Goal: Navigation & Orientation: Find specific page/section

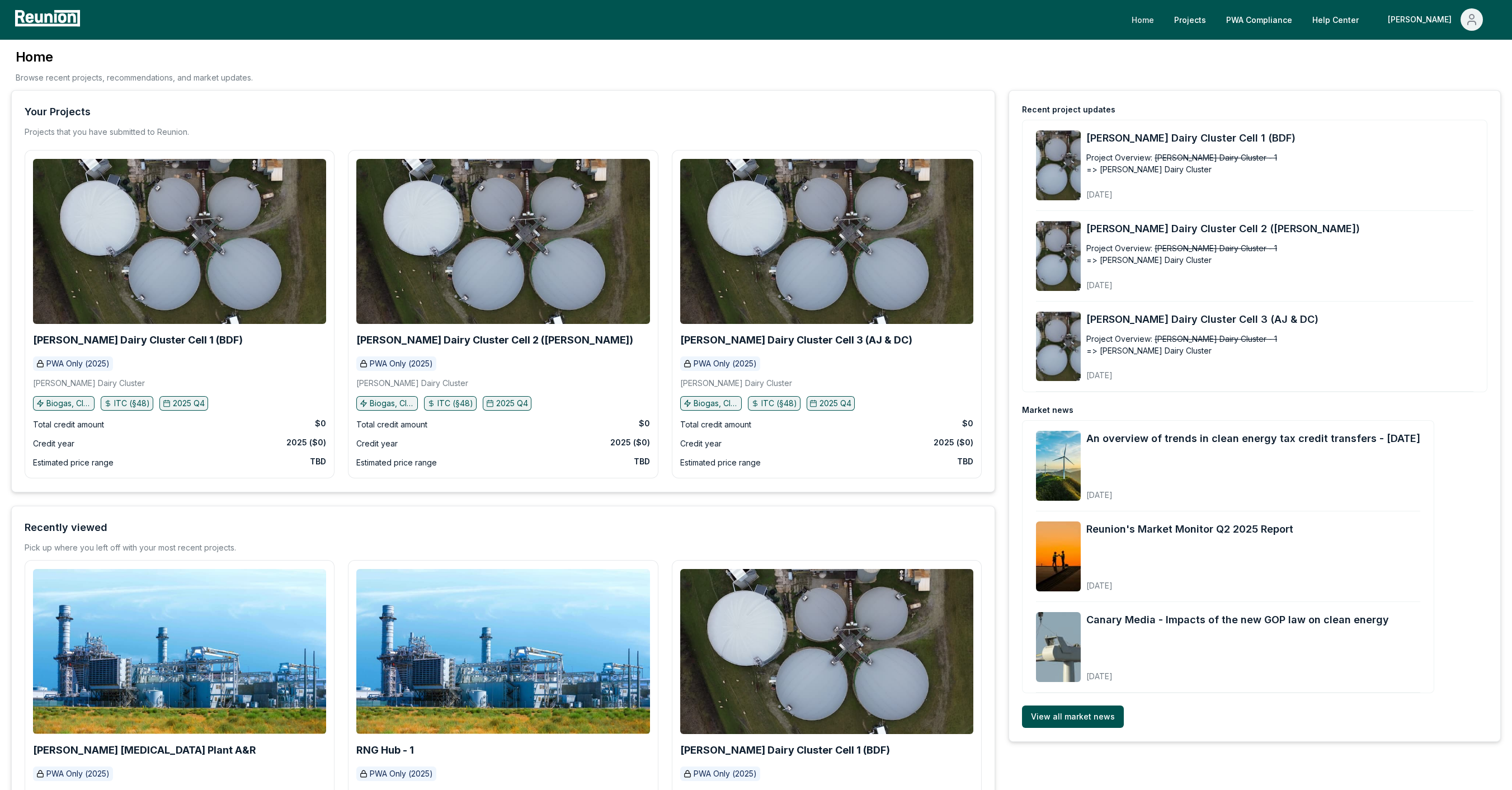
click at [1163, 17] on link "Home" at bounding box center [1143, 20] width 40 height 22
click at [200, 439] on div "Credit year 2025 ($0)" at bounding box center [179, 444] width 293 height 13
click at [160, 344] on b "[PERSON_NAME] Dairy Cluster Cell 1 (BDF)" at bounding box center [138, 340] width 210 height 12
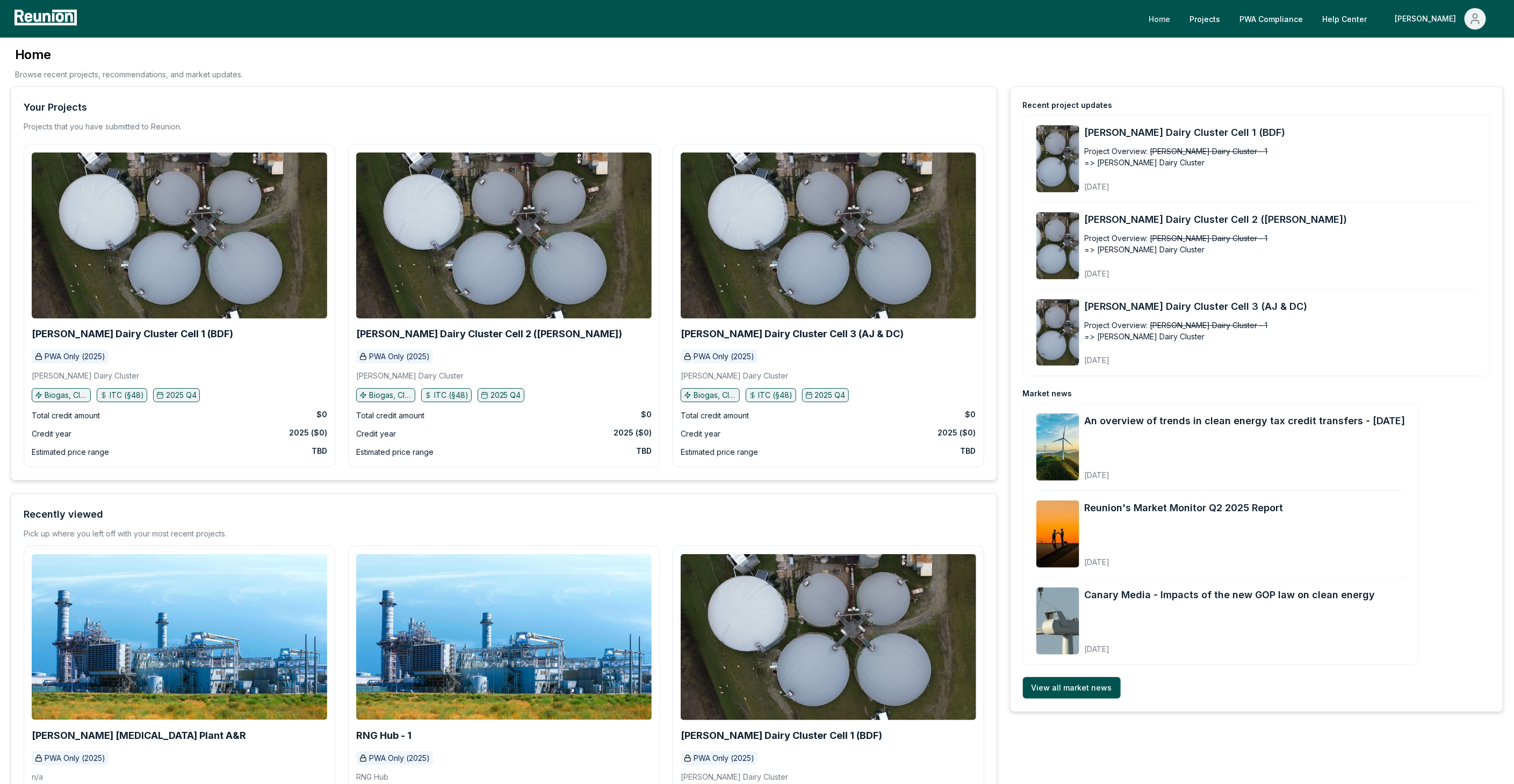
click at [1179, 15] on link "Home" at bounding box center [1159, 19] width 39 height 22
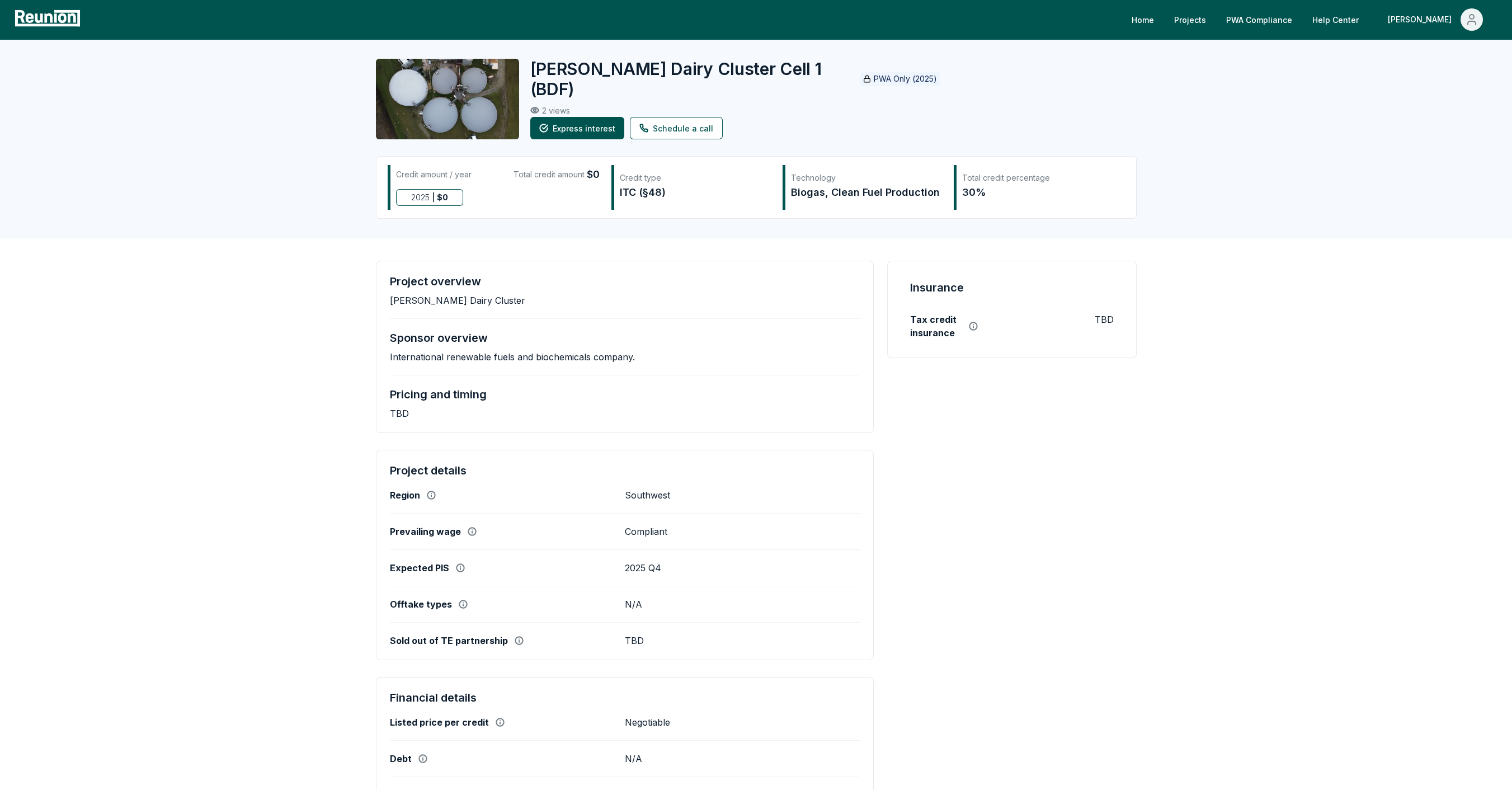
click at [532, 107] on icon at bounding box center [534, 110] width 7 height 5
click at [532, 106] on icon at bounding box center [535, 110] width 9 height 9
click at [551, 226] on div "Borba Dairy Cluster Cell 1 (BDF) PWA Only (2025) 2 views Express interest Sched…" at bounding box center [757, 138] width 806 height 199
click at [873, 73] on p "PWA Only (2025)" at bounding box center [905, 79] width 63 height 11
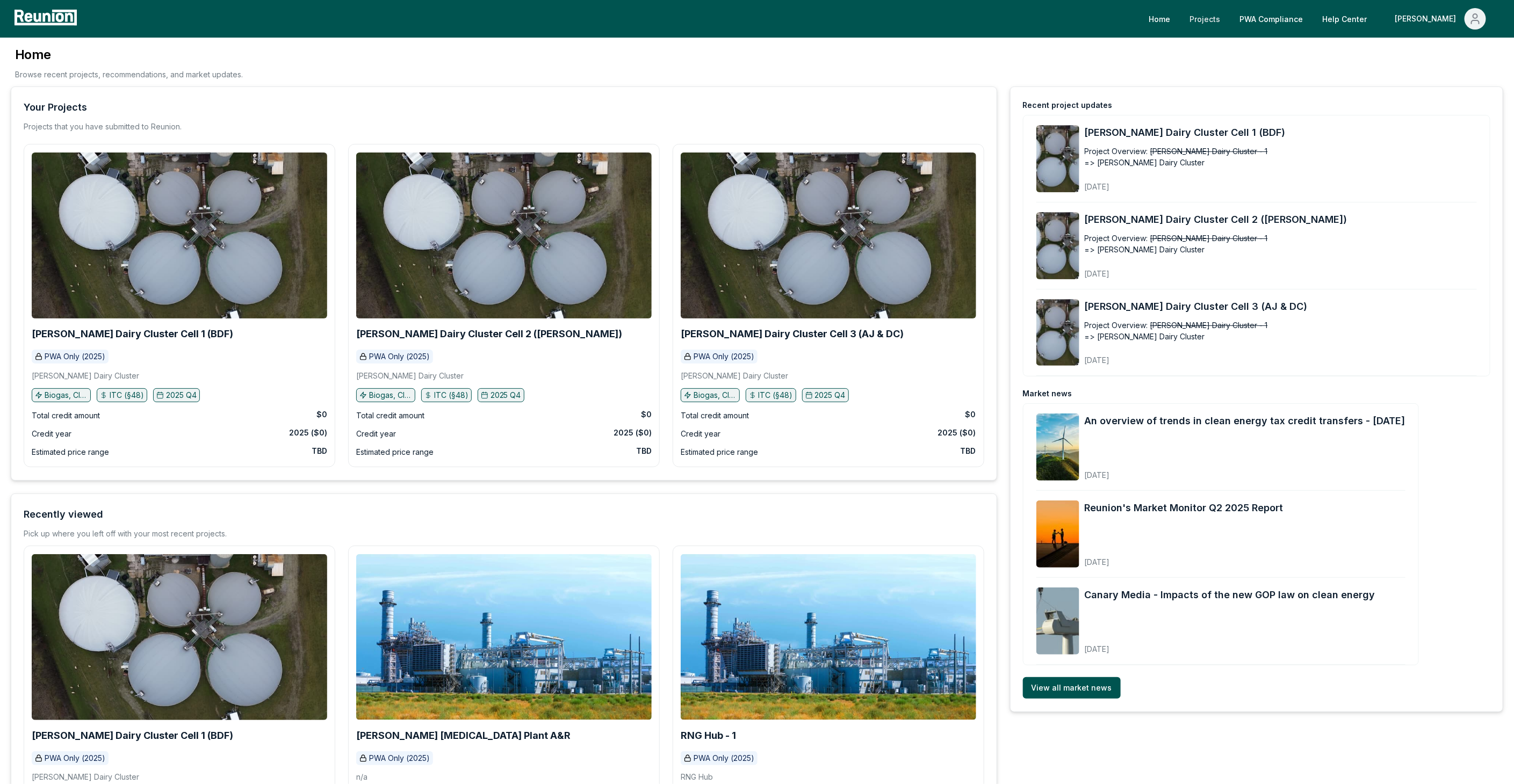
click at [1228, 13] on link "Projects" at bounding box center [1204, 19] width 48 height 22
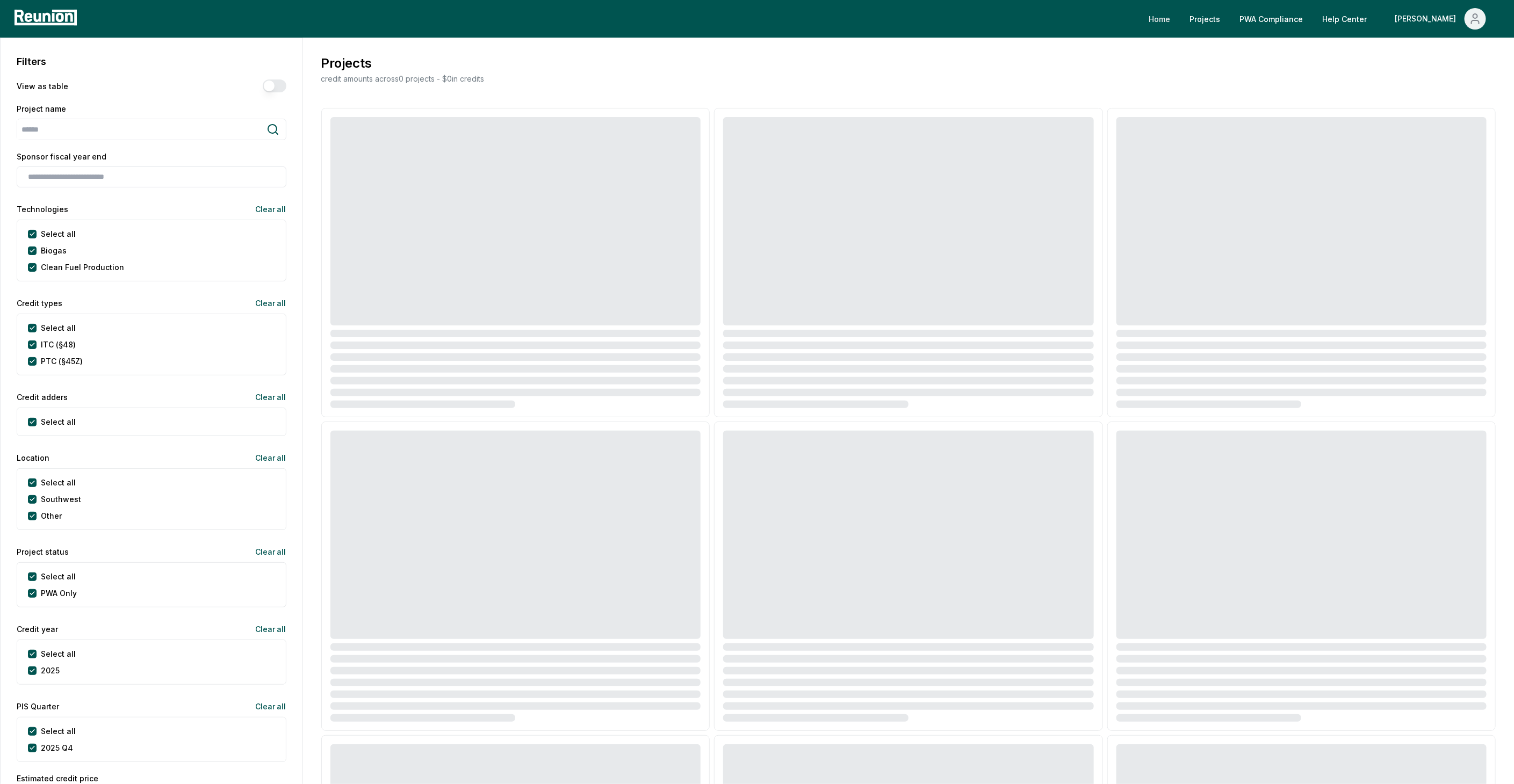
click at [1179, 14] on link "Home" at bounding box center [1159, 19] width 39 height 22
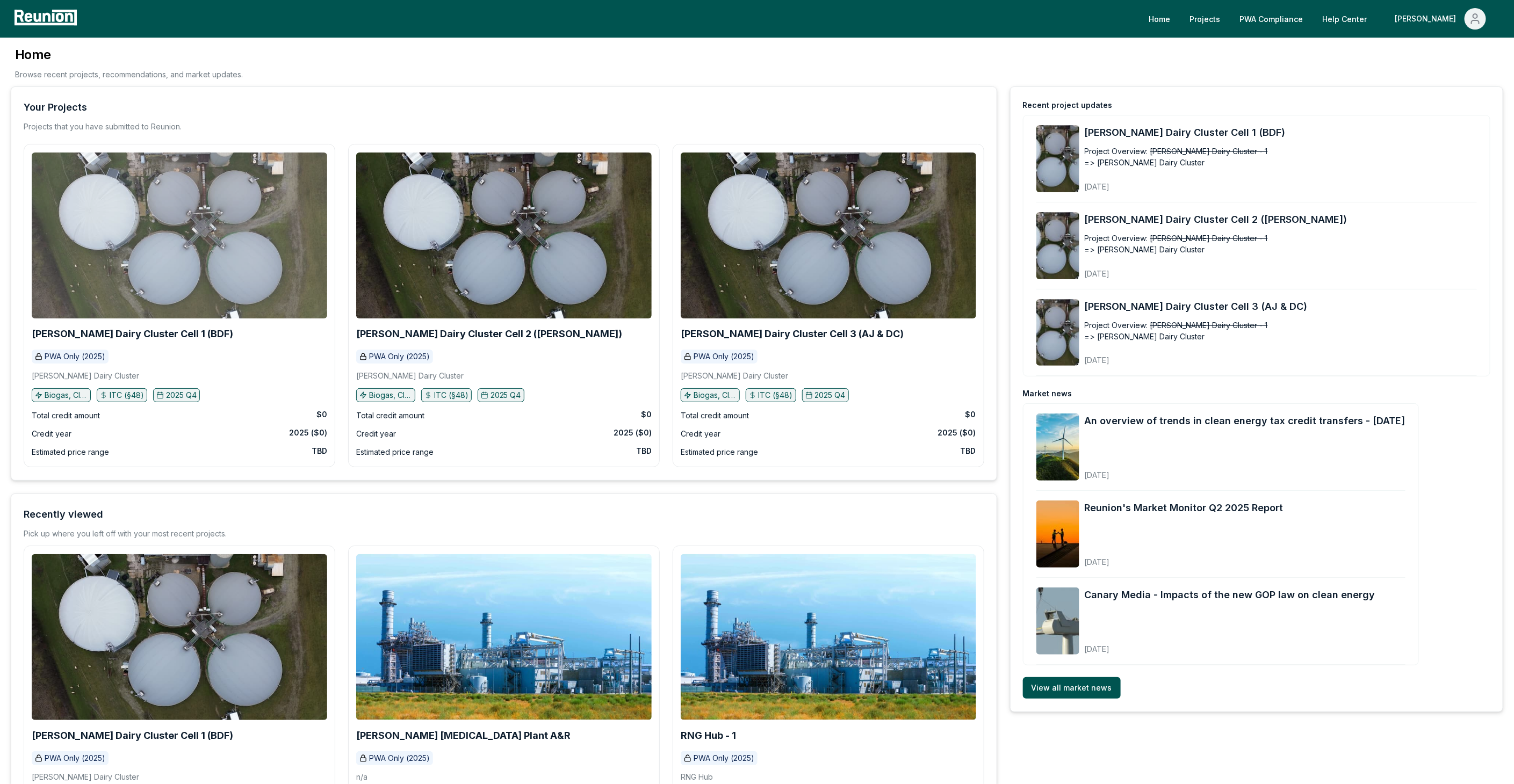
click at [241, 210] on img at bounding box center [179, 235] width 295 height 166
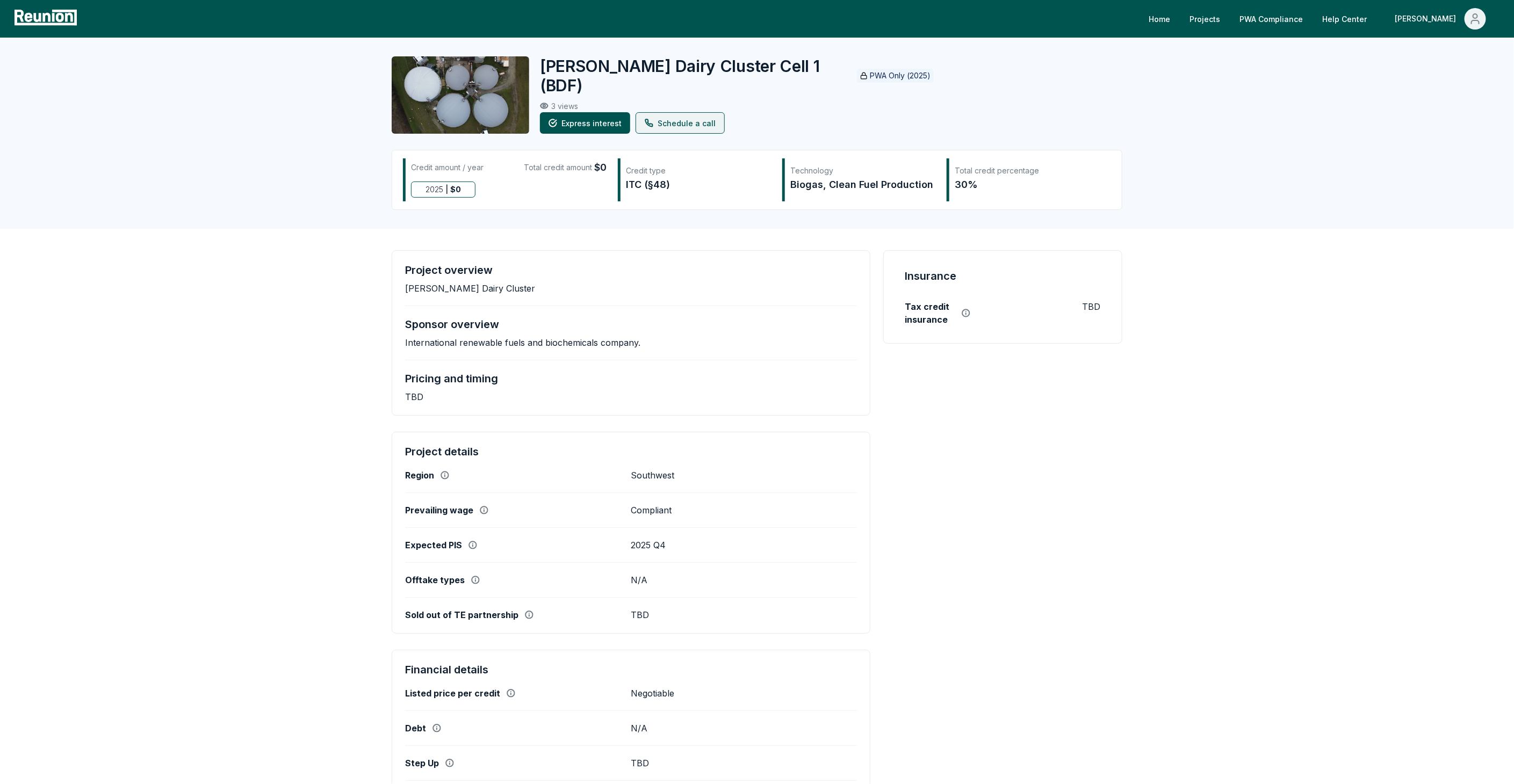
click at [683, 120] on link "Schedule a call" at bounding box center [680, 123] width 89 height 22
